Goal: Find specific page/section: Find specific page/section

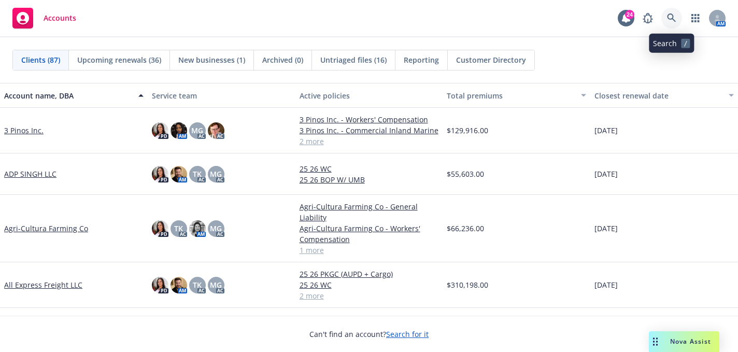
click at [674, 21] on icon at bounding box center [671, 17] width 9 height 9
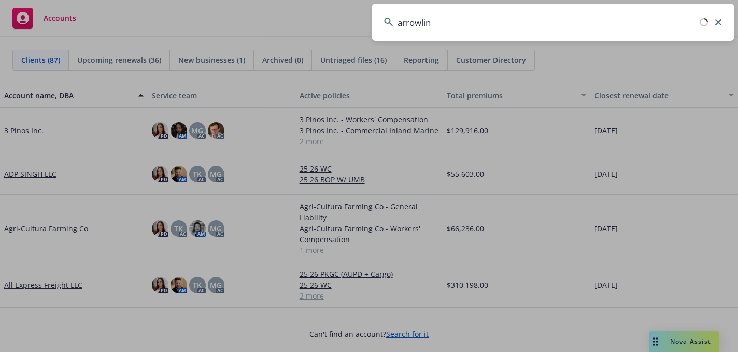
type input "arrowlink"
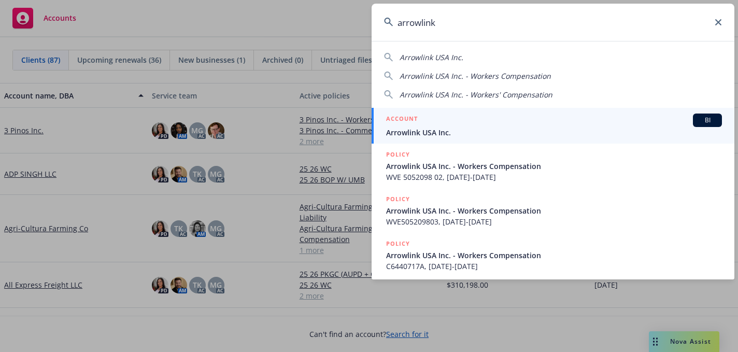
click at [495, 120] on div "ACCOUNT BI" at bounding box center [554, 119] width 336 height 13
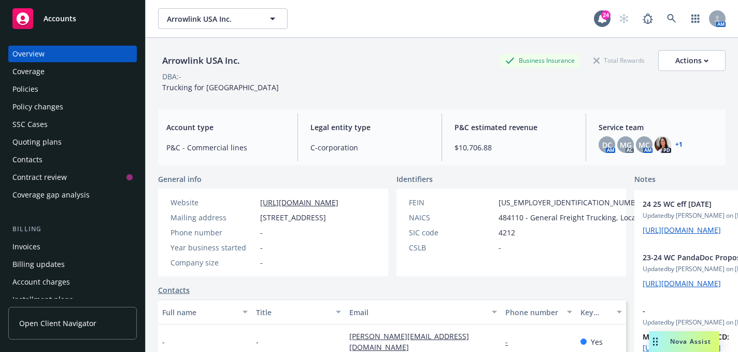
scroll to position [6, 0]
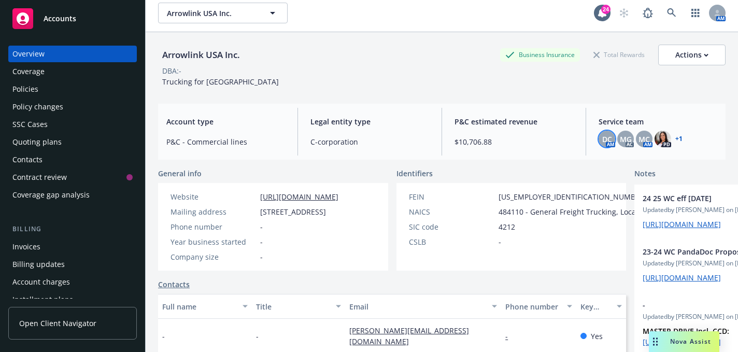
click at [605, 138] on span "DC" at bounding box center [607, 139] width 10 height 11
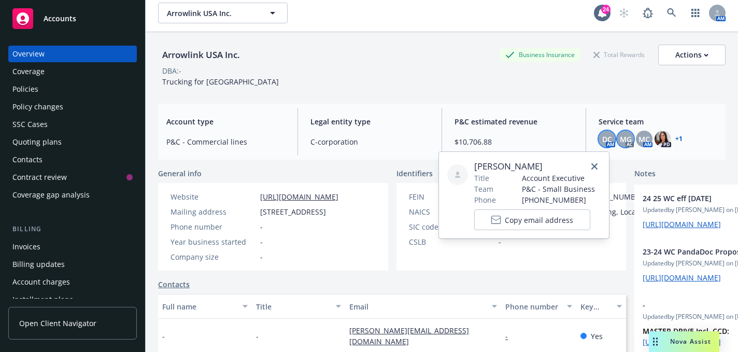
click at [623, 140] on span "MG" at bounding box center [626, 139] width 12 height 11
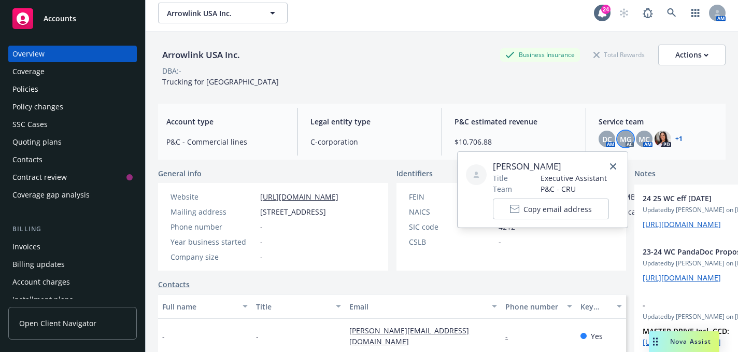
click at [675, 140] on link "+ 1" at bounding box center [678, 139] width 7 height 6
